Goal: Task Accomplishment & Management: Manage account settings

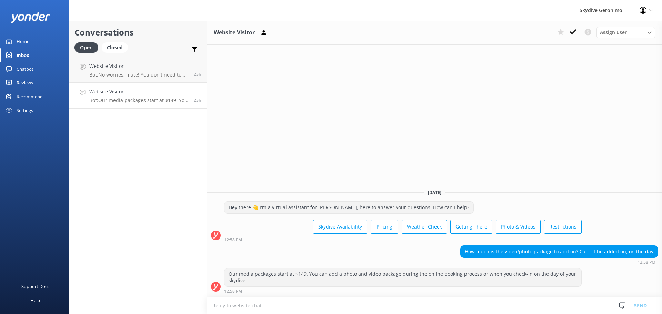
click at [188, 153] on div "Conversations Open Closed Important Converted Assigned to me Unassigned Website…" at bounding box center [138, 167] width 138 height 293
click at [572, 31] on icon at bounding box center [573, 32] width 7 height 7
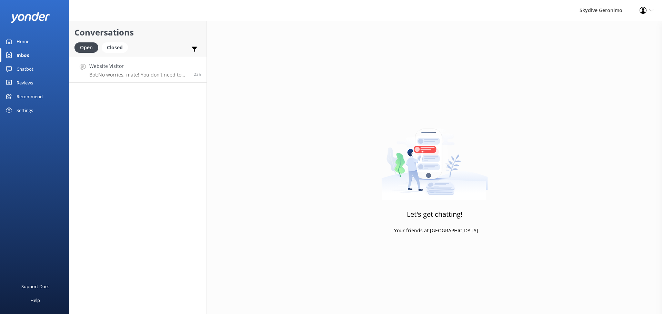
click at [174, 68] on h4 "Website Visitor" at bounding box center [138, 66] width 99 height 8
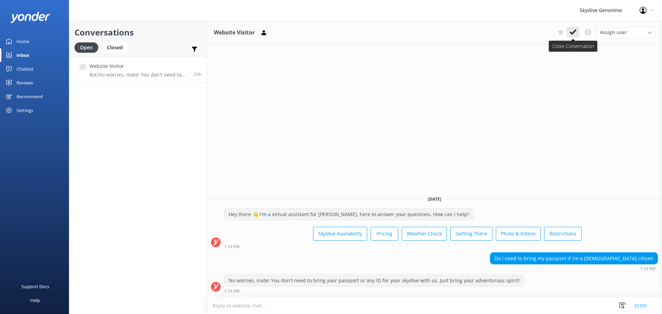
click at [570, 34] on icon at bounding box center [573, 32] width 7 height 7
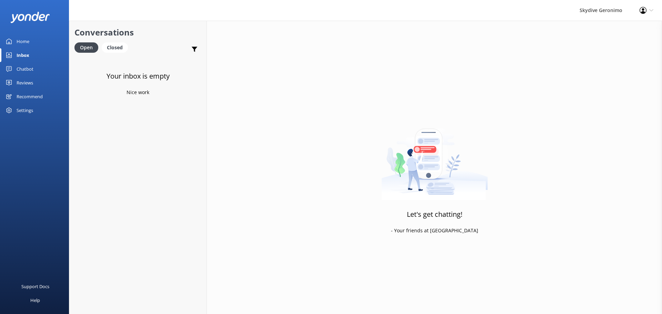
click at [112, 41] on div "Conversations Open Closed Important Converted Assigned to me Unassigned" at bounding box center [137, 39] width 137 height 36
click at [117, 46] on div "Closed" at bounding box center [115, 47] width 26 height 10
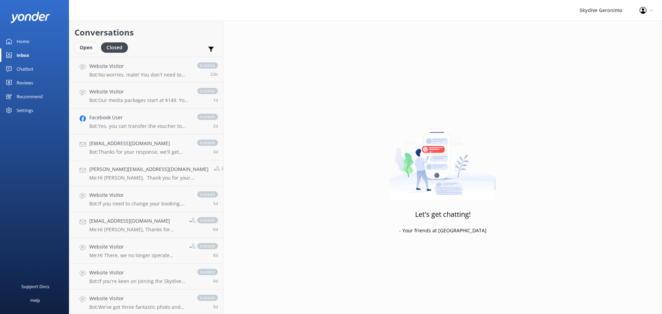
click at [88, 52] on div "Open" at bounding box center [85, 47] width 23 height 10
